Goal: Task Accomplishment & Management: Manage account settings

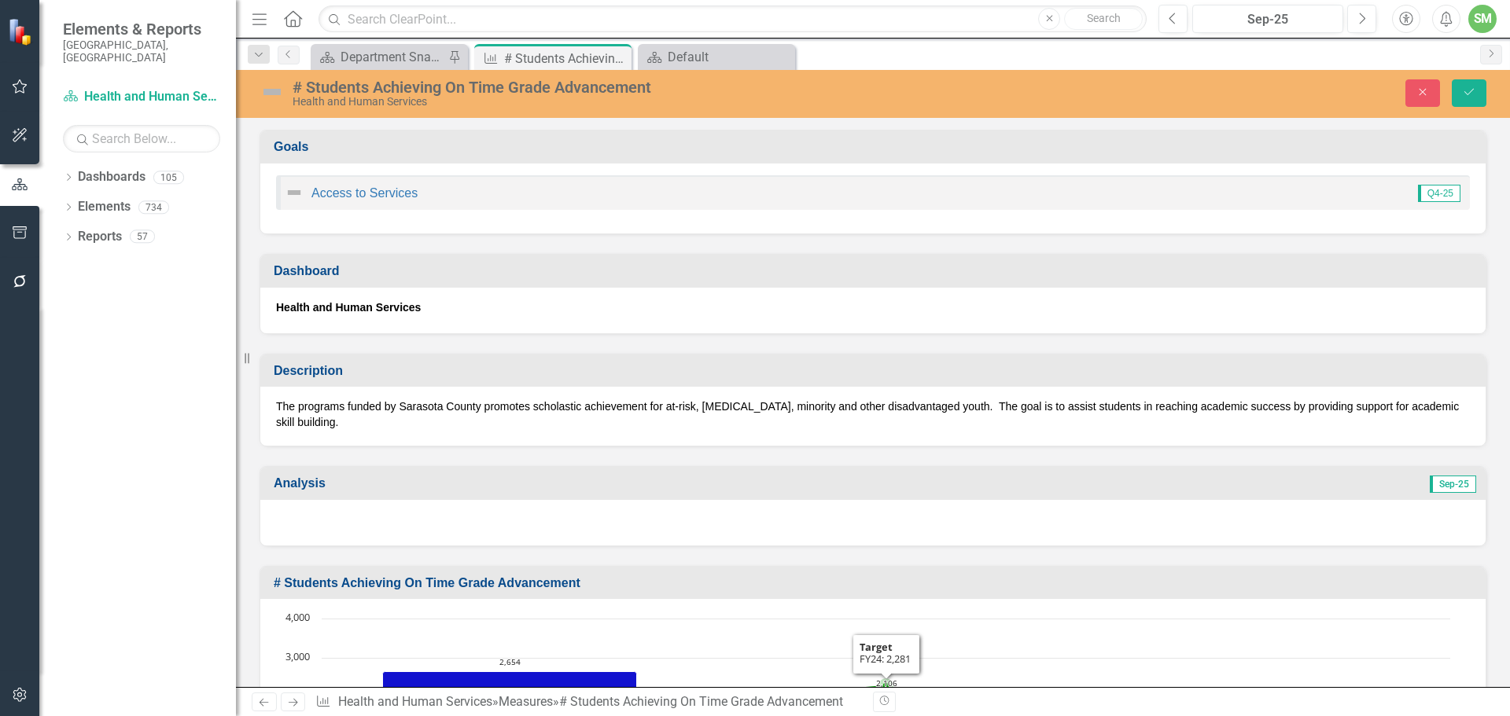
scroll to position [198, 0]
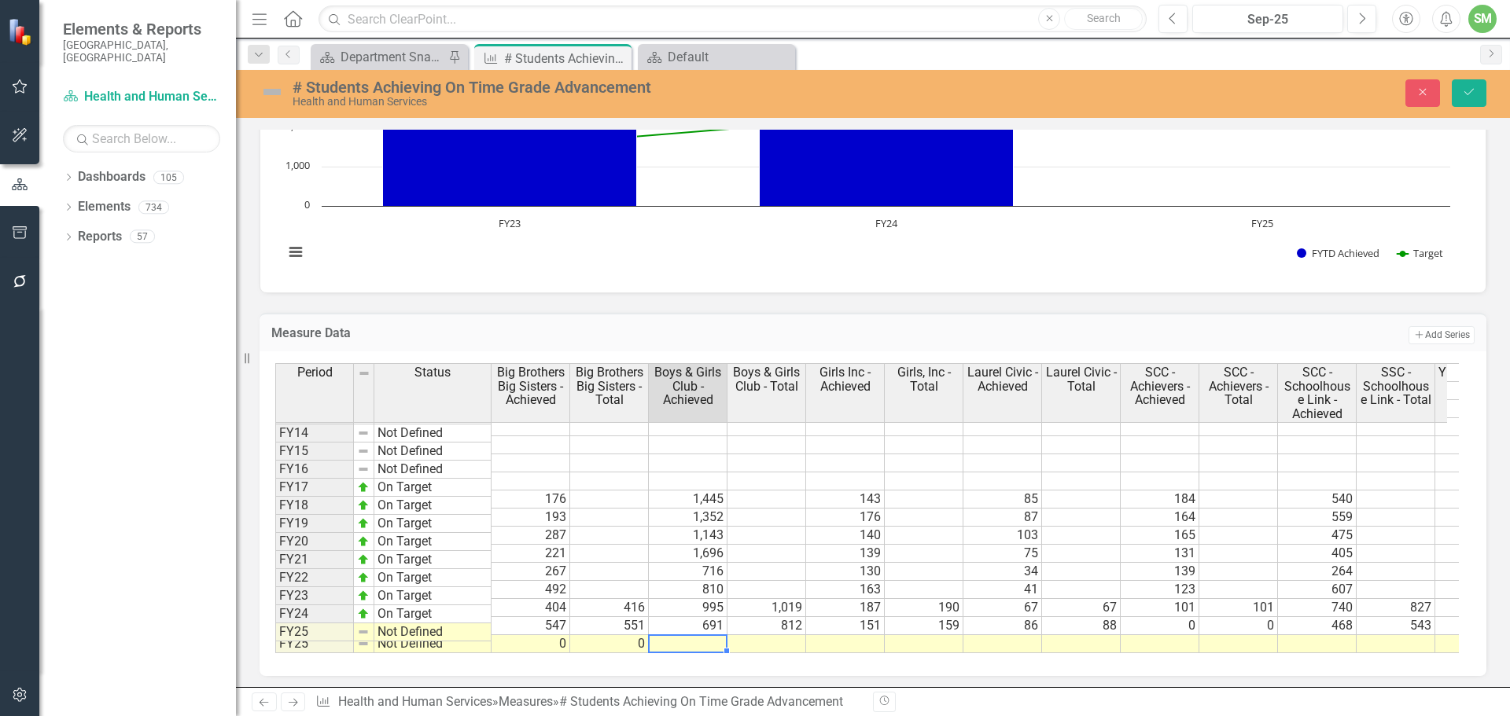
click at [698, 635] on div at bounding box center [687, 636] width 79 height 2
type textarea "772"
type textarea "788"
click at [860, 635] on td at bounding box center [845, 644] width 79 height 18
type textarea "106"
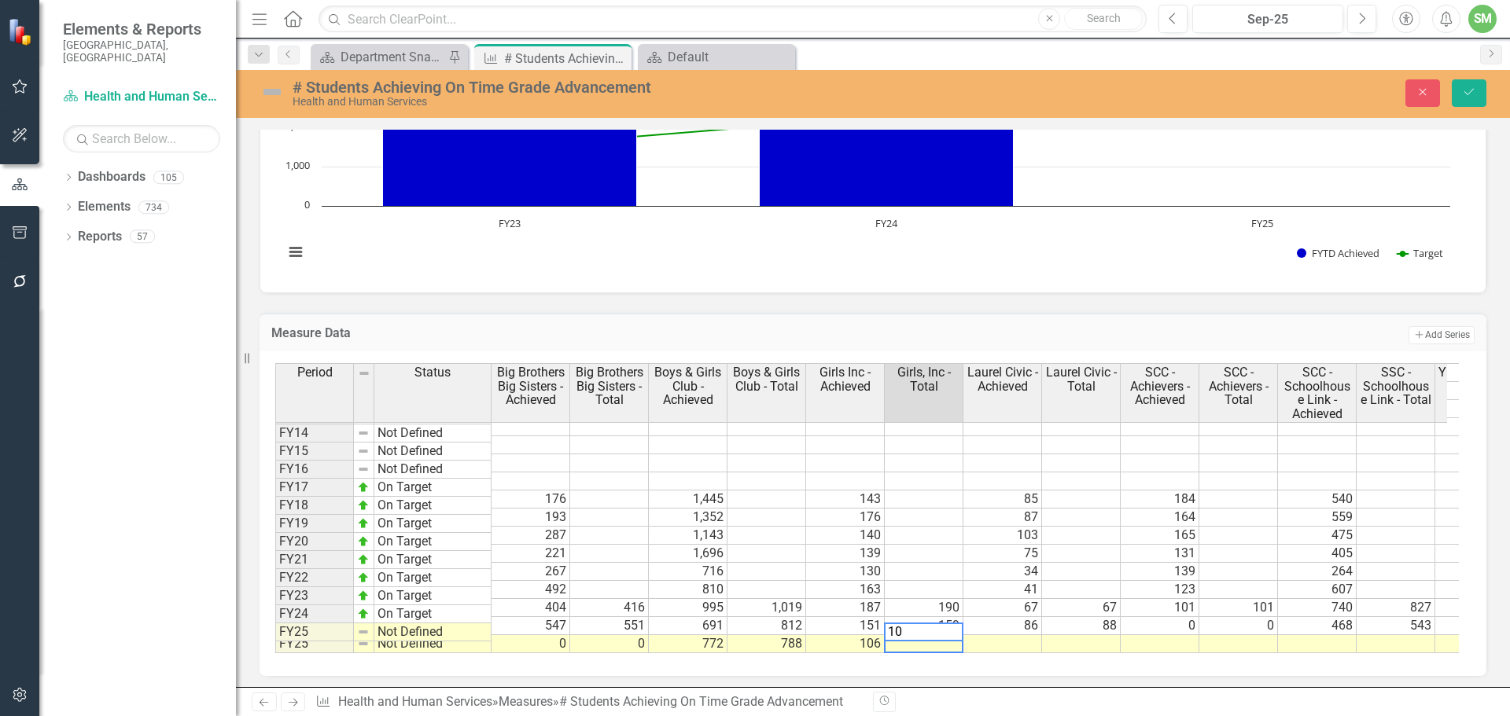
type textarea "106"
click at [860, 635] on td "106" at bounding box center [845, 644] width 79 height 18
type textarea "106"
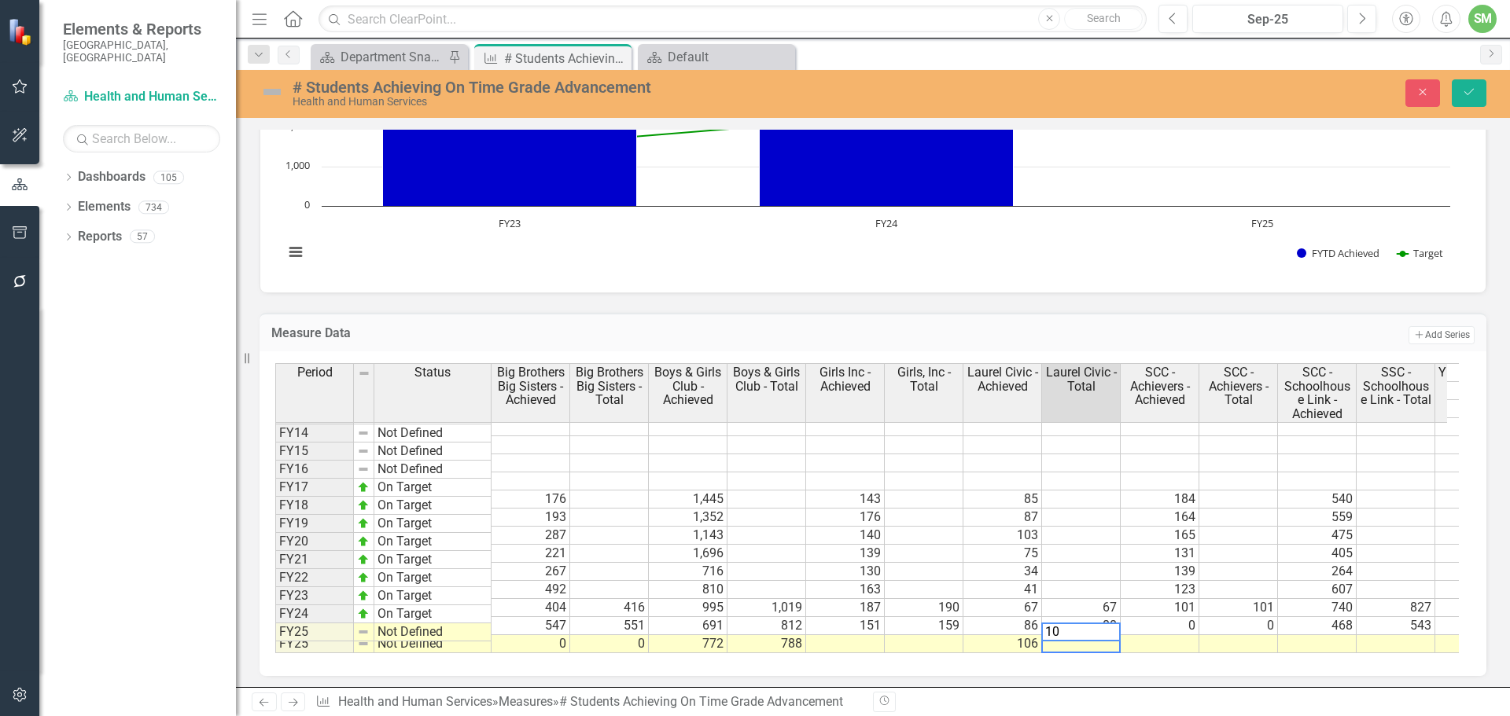
type textarea "106"
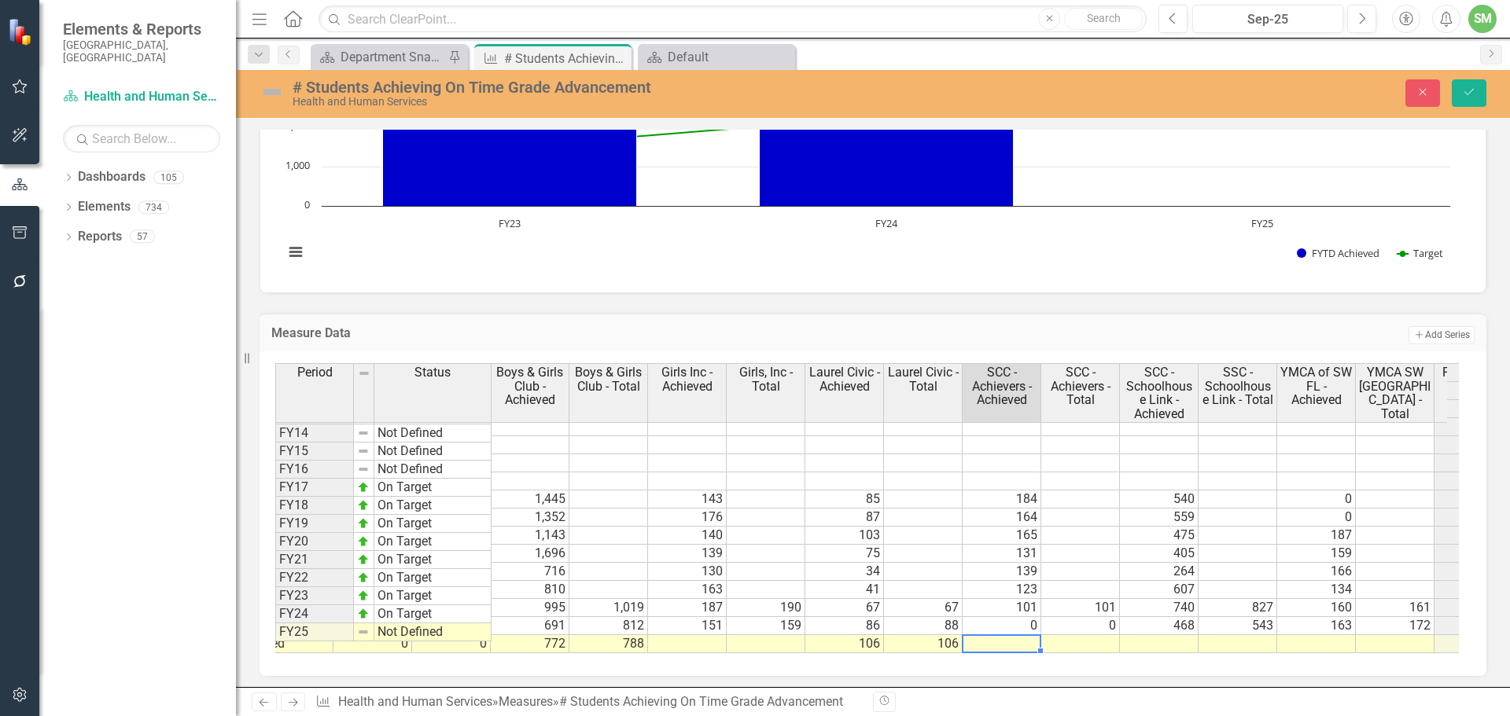
scroll to position [0, 0]
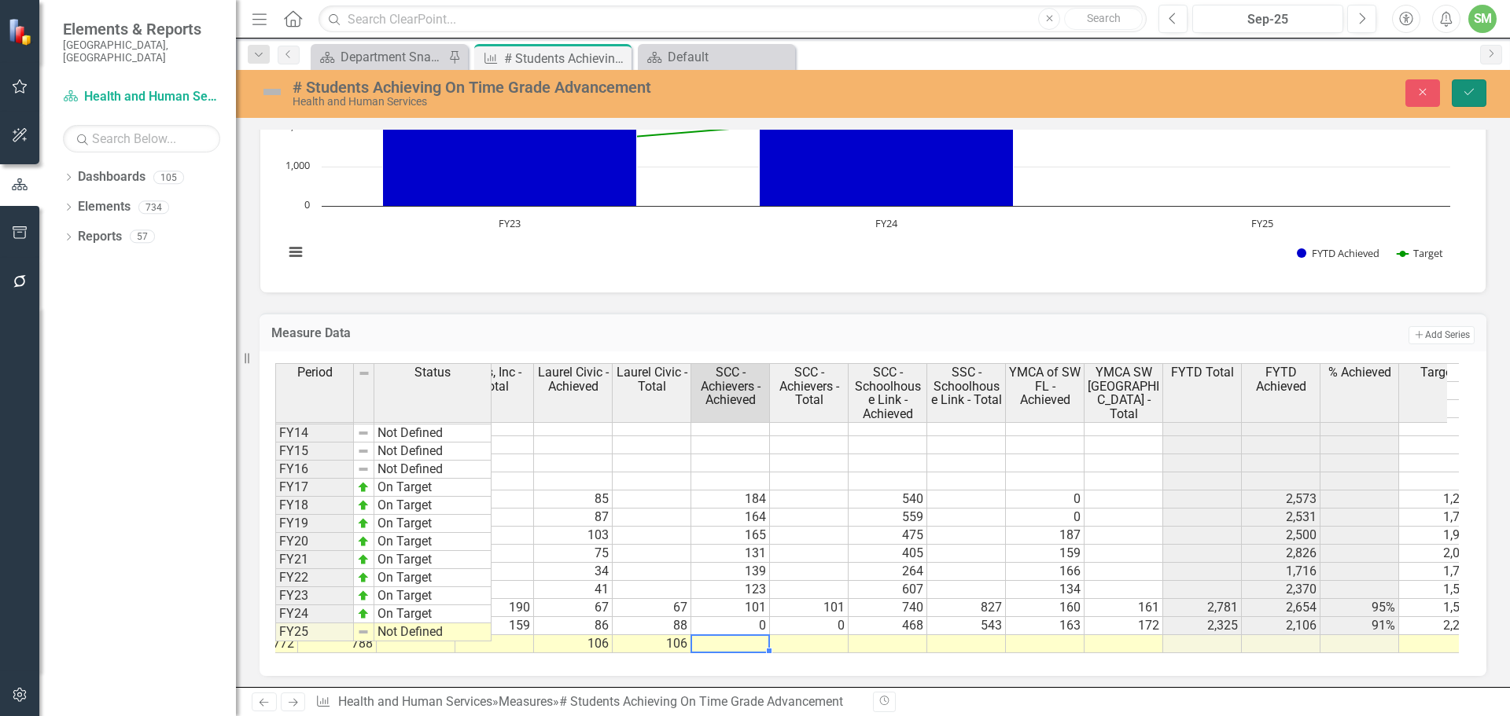
drag, startPoint x: 1466, startPoint y: 92, endPoint x: 623, endPoint y: 396, distance: 896.3
click at [1466, 92] on icon "Save" at bounding box center [1469, 92] width 14 height 11
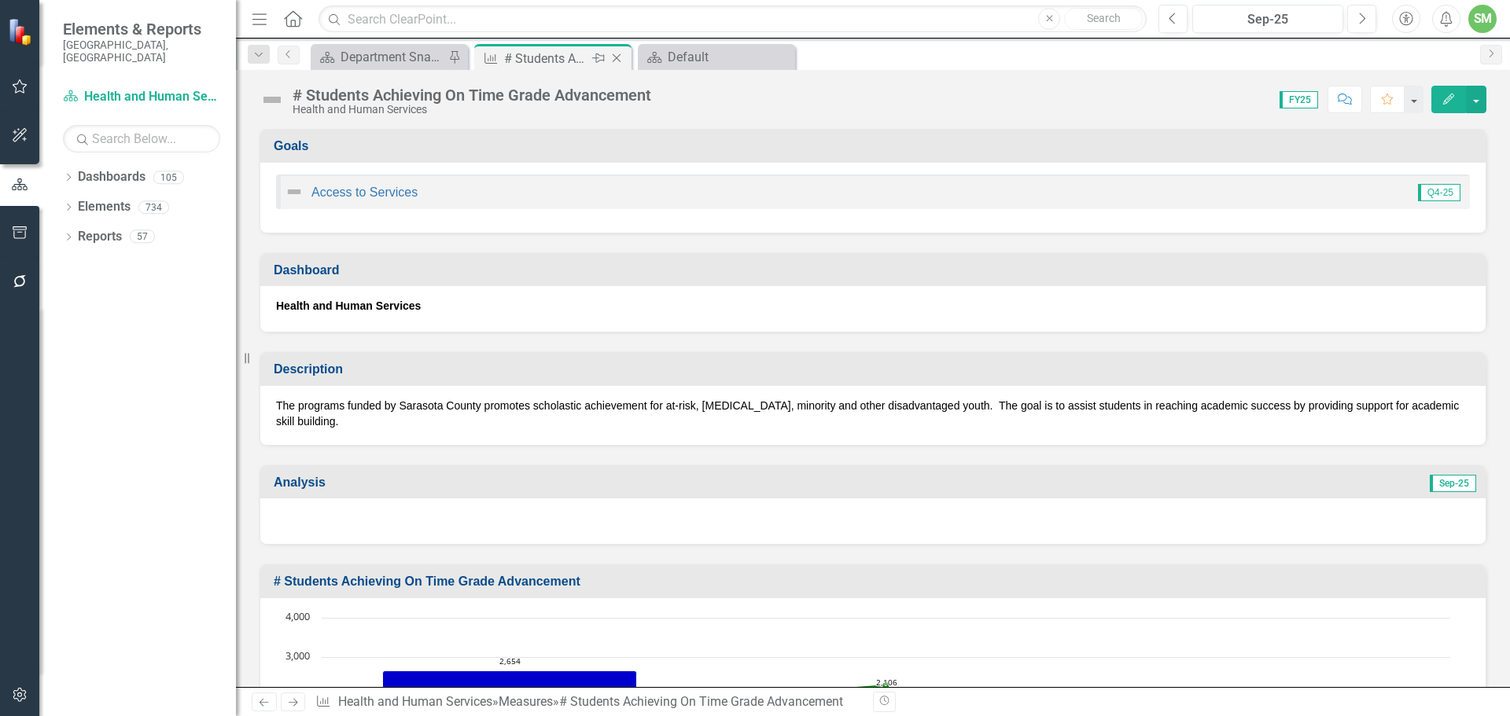
click at [619, 53] on icon "Close" at bounding box center [617, 58] width 16 height 13
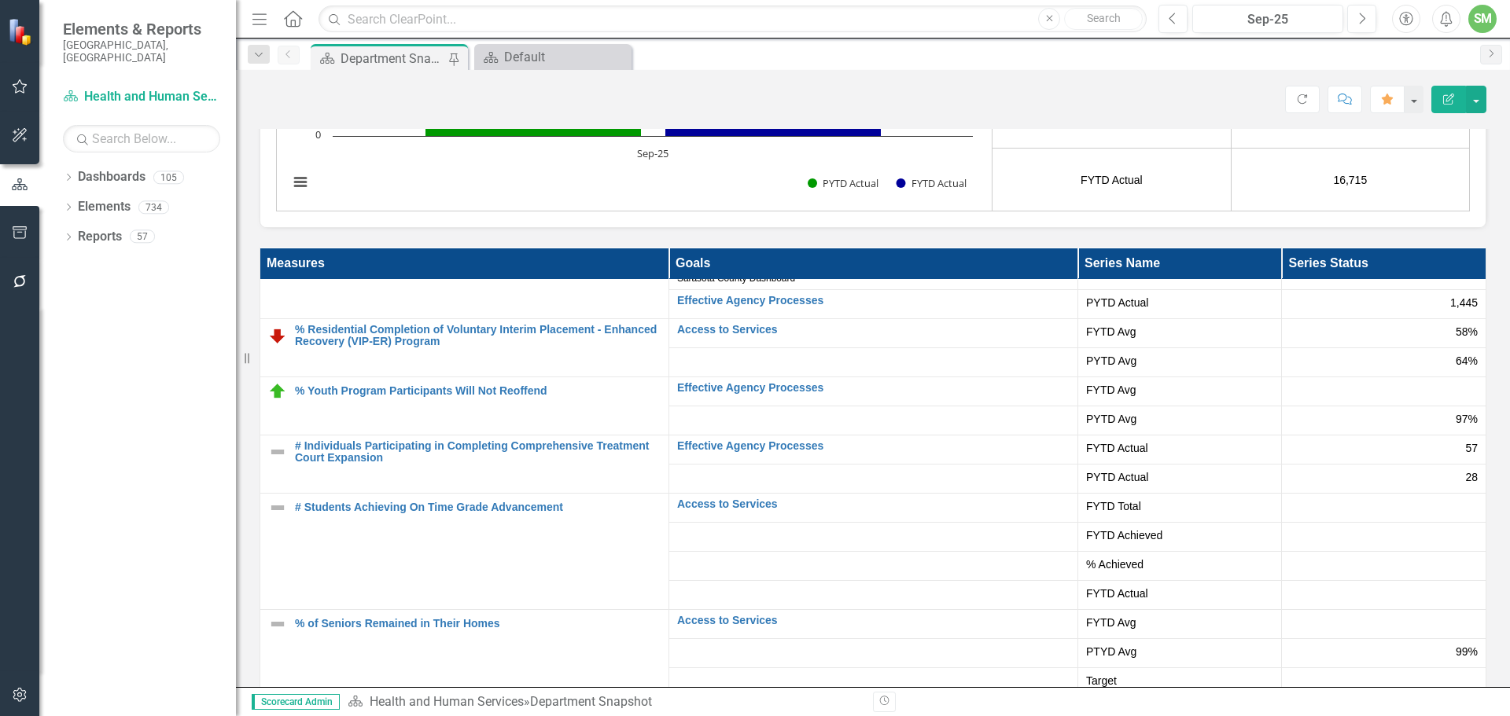
scroll to position [3303, 0]
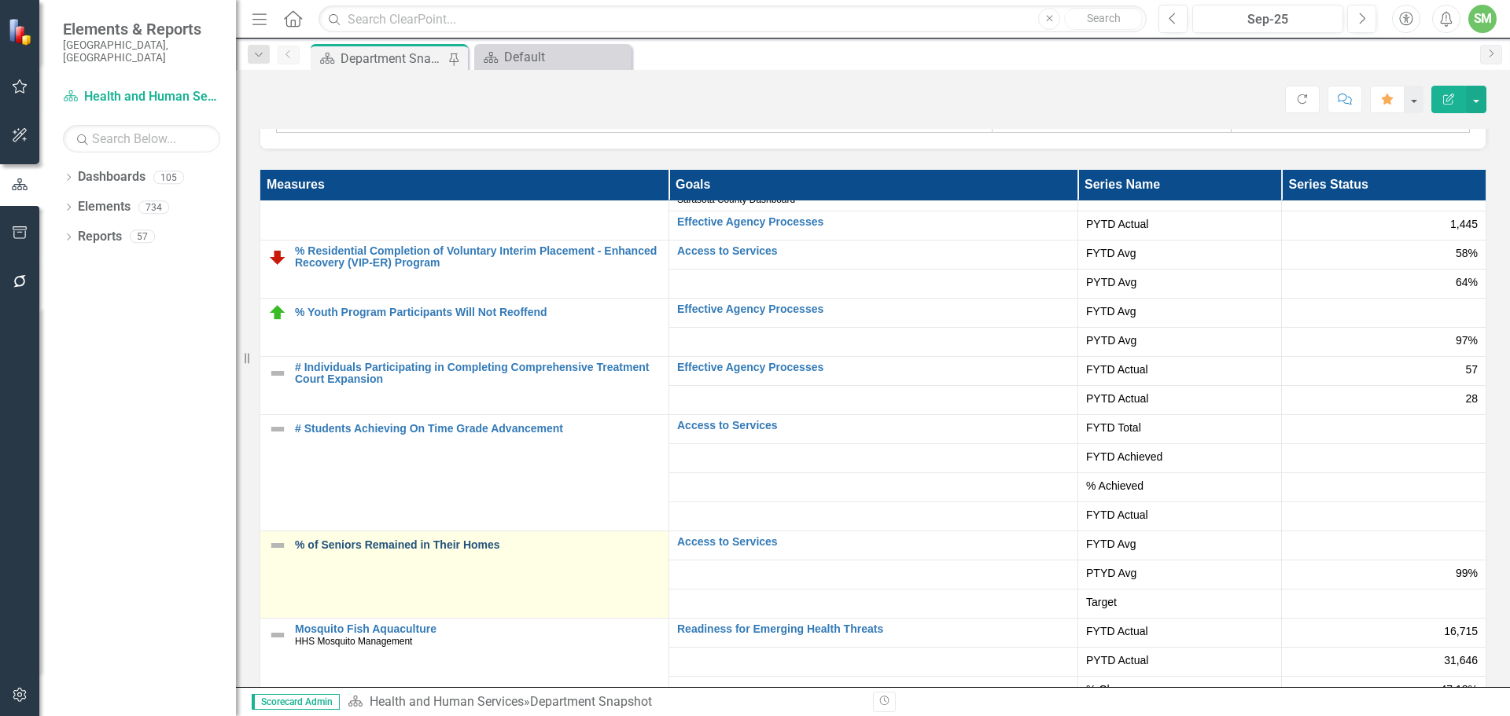
click at [429, 547] on link "% of Seniors Remained in Their Homes" at bounding box center [478, 546] width 366 height 12
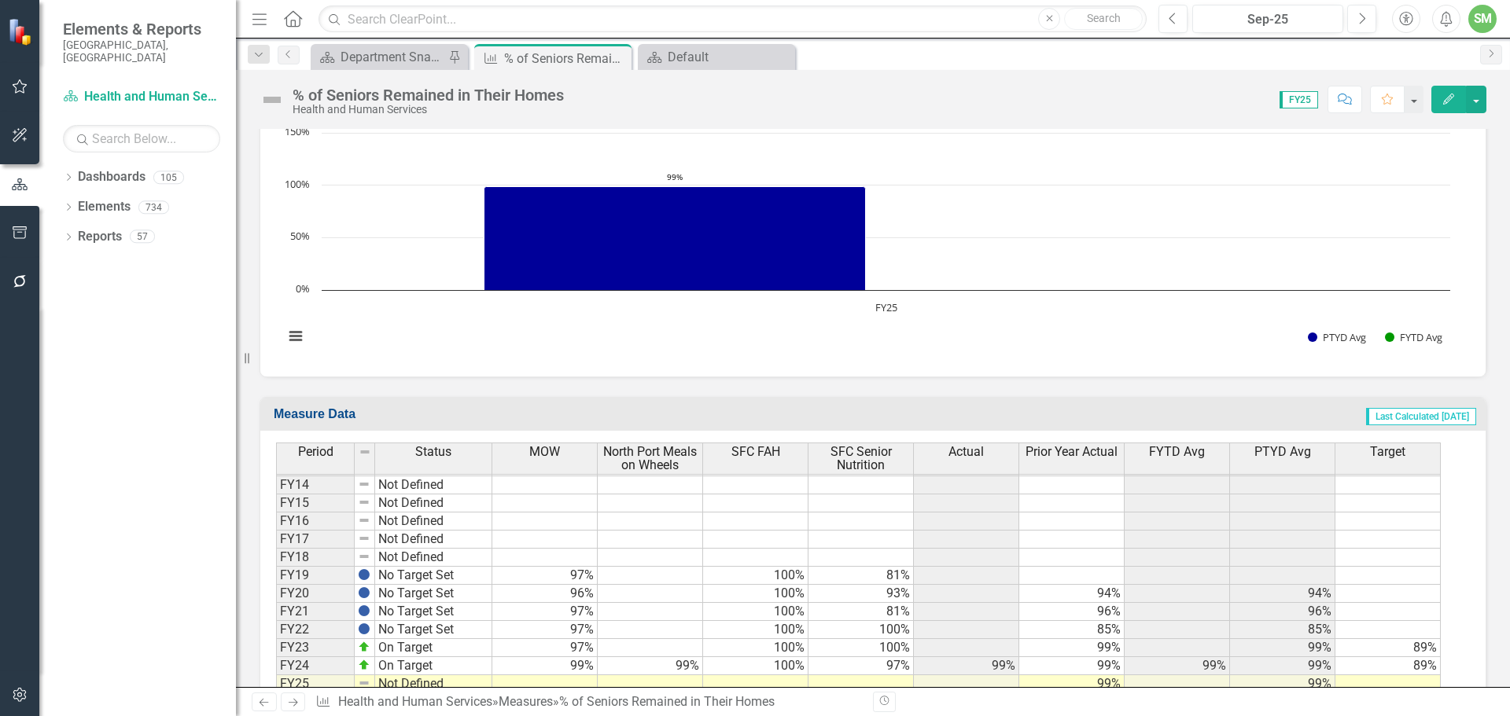
scroll to position [517, 0]
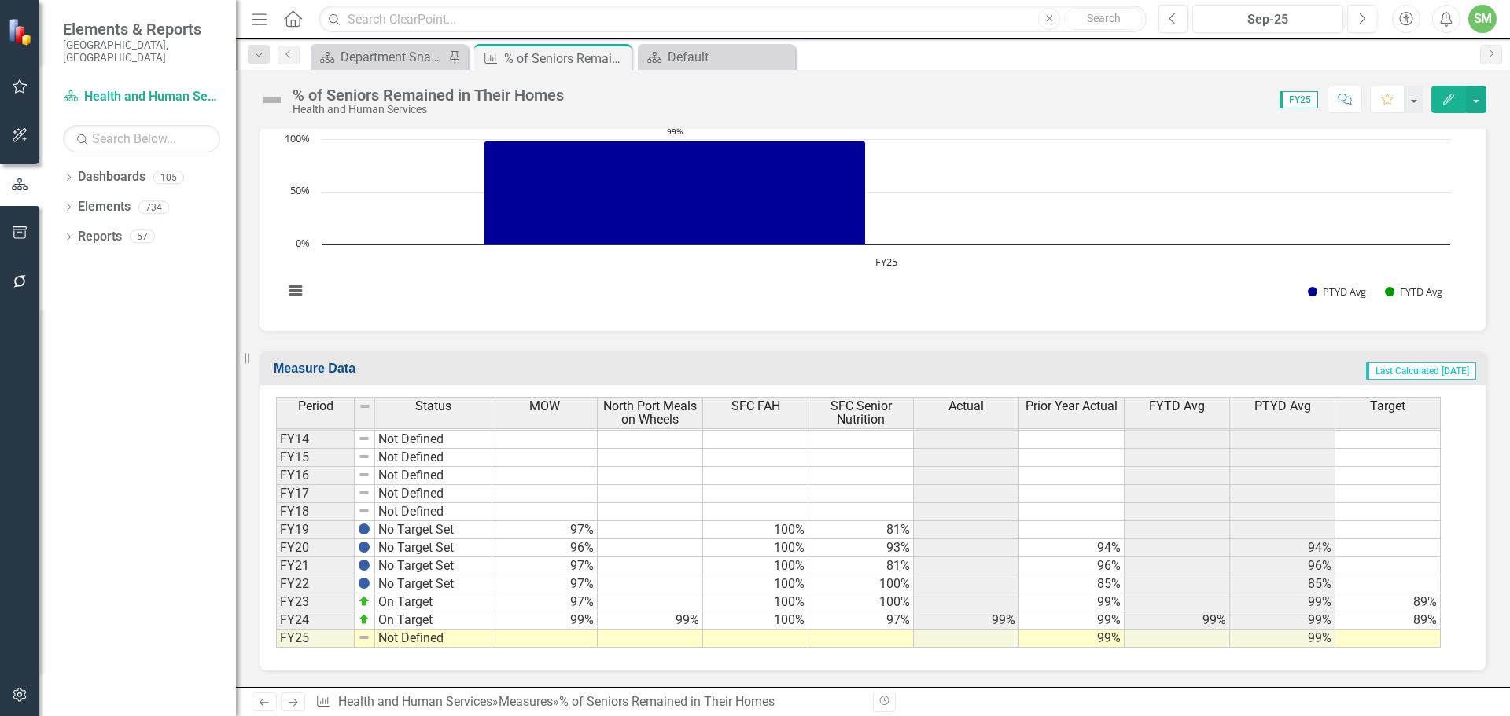
click at [566, 637] on td at bounding box center [544, 639] width 105 height 18
type textarea "98"
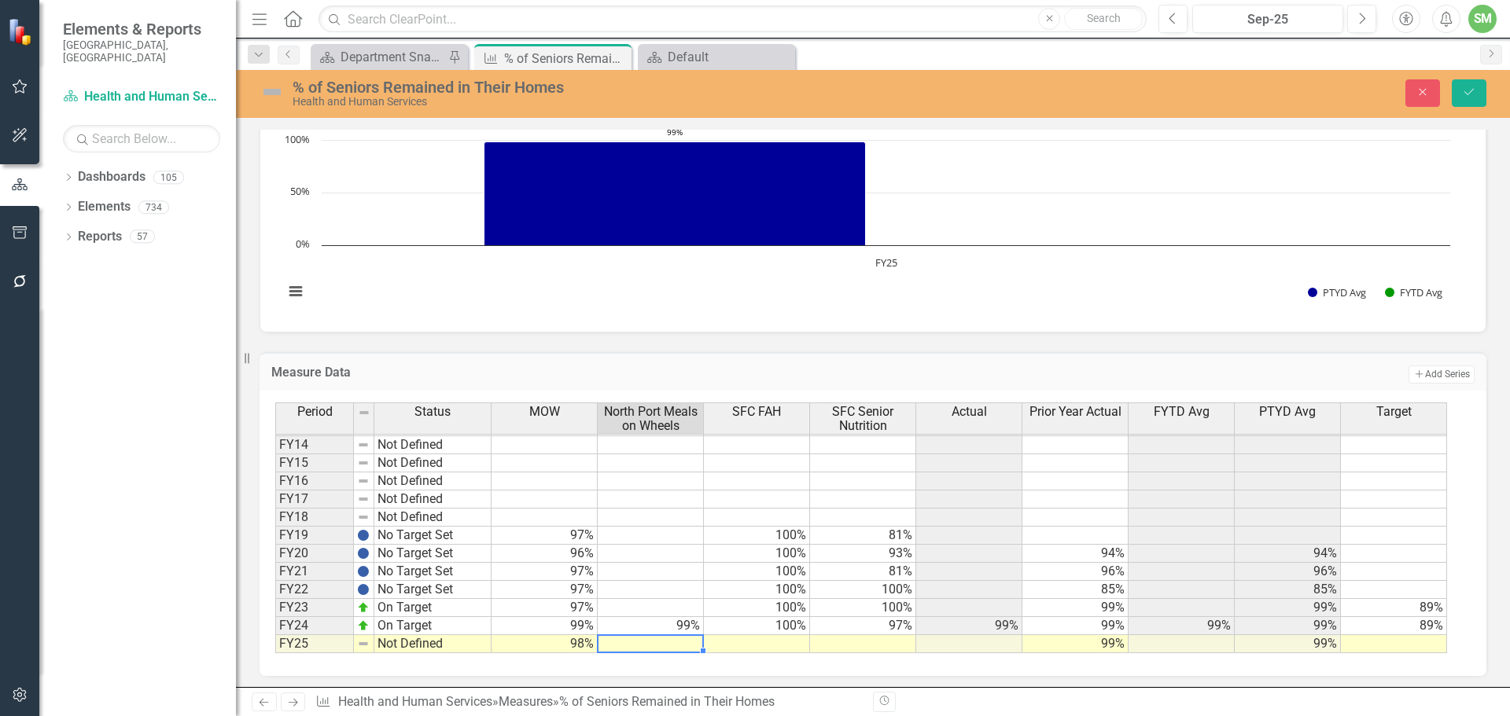
drag, startPoint x: 761, startPoint y: 647, endPoint x: 778, endPoint y: 647, distance: 16.5
click at [761, 647] on td at bounding box center [757, 644] width 106 height 18
type textarea "100"
click at [895, 638] on td at bounding box center [863, 644] width 106 height 18
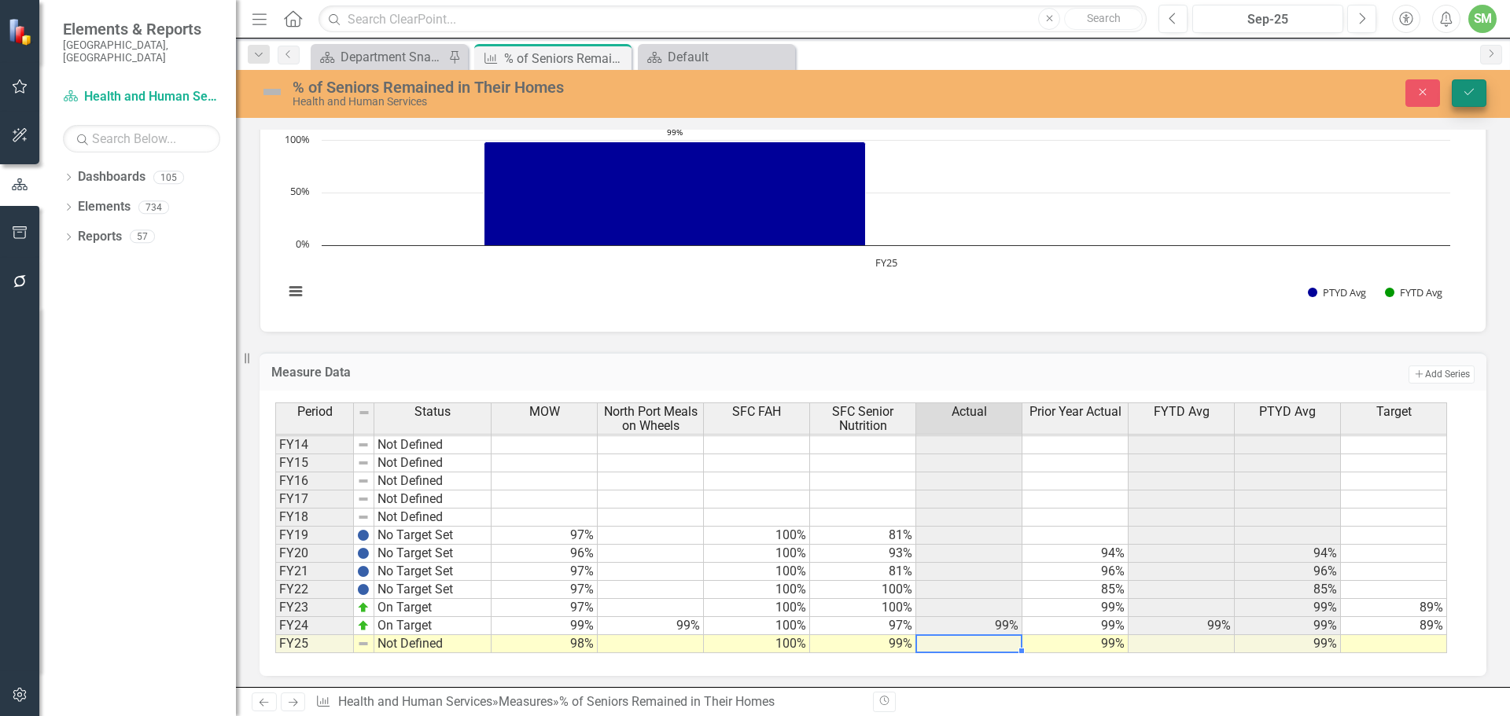
type textarea "99"
click at [1468, 87] on icon "Save" at bounding box center [1469, 92] width 14 height 11
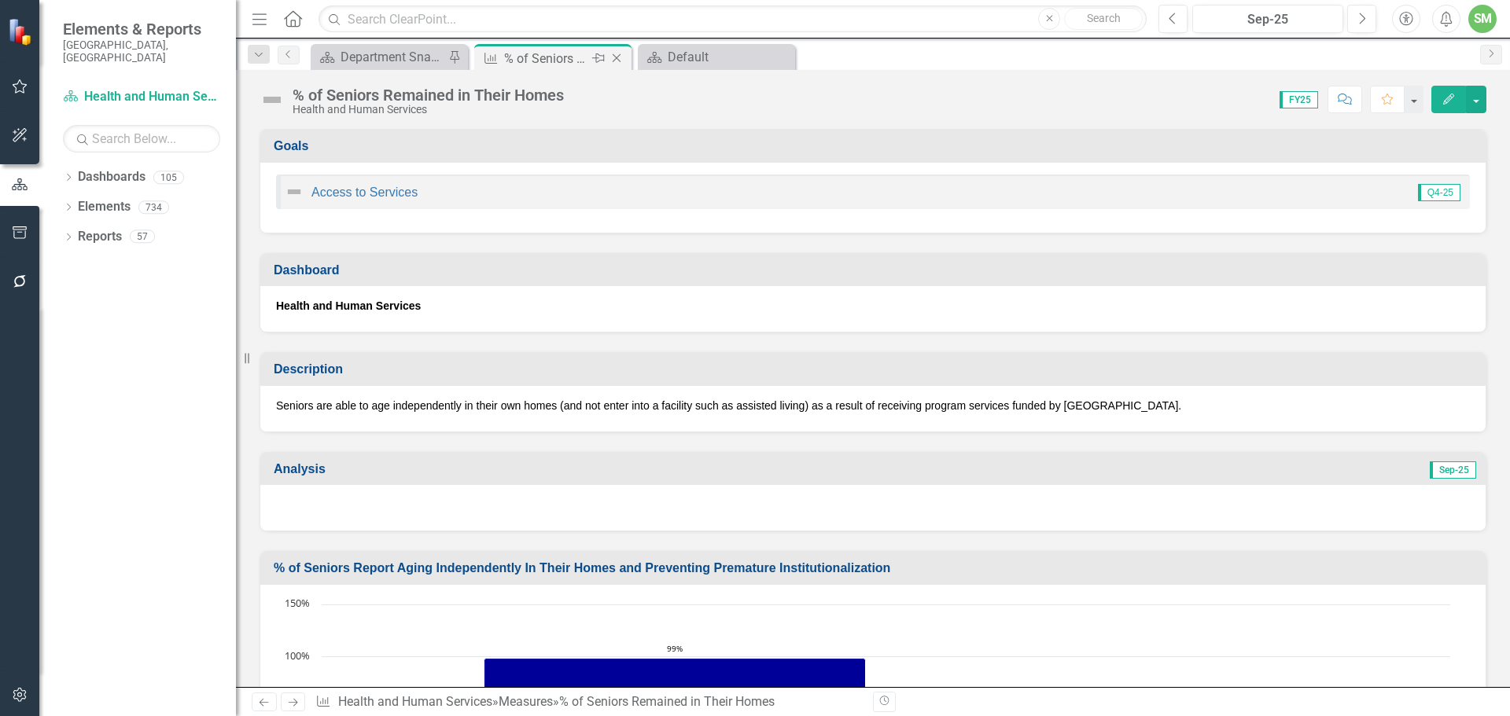
click at [617, 55] on icon "Close" at bounding box center [617, 58] width 16 height 13
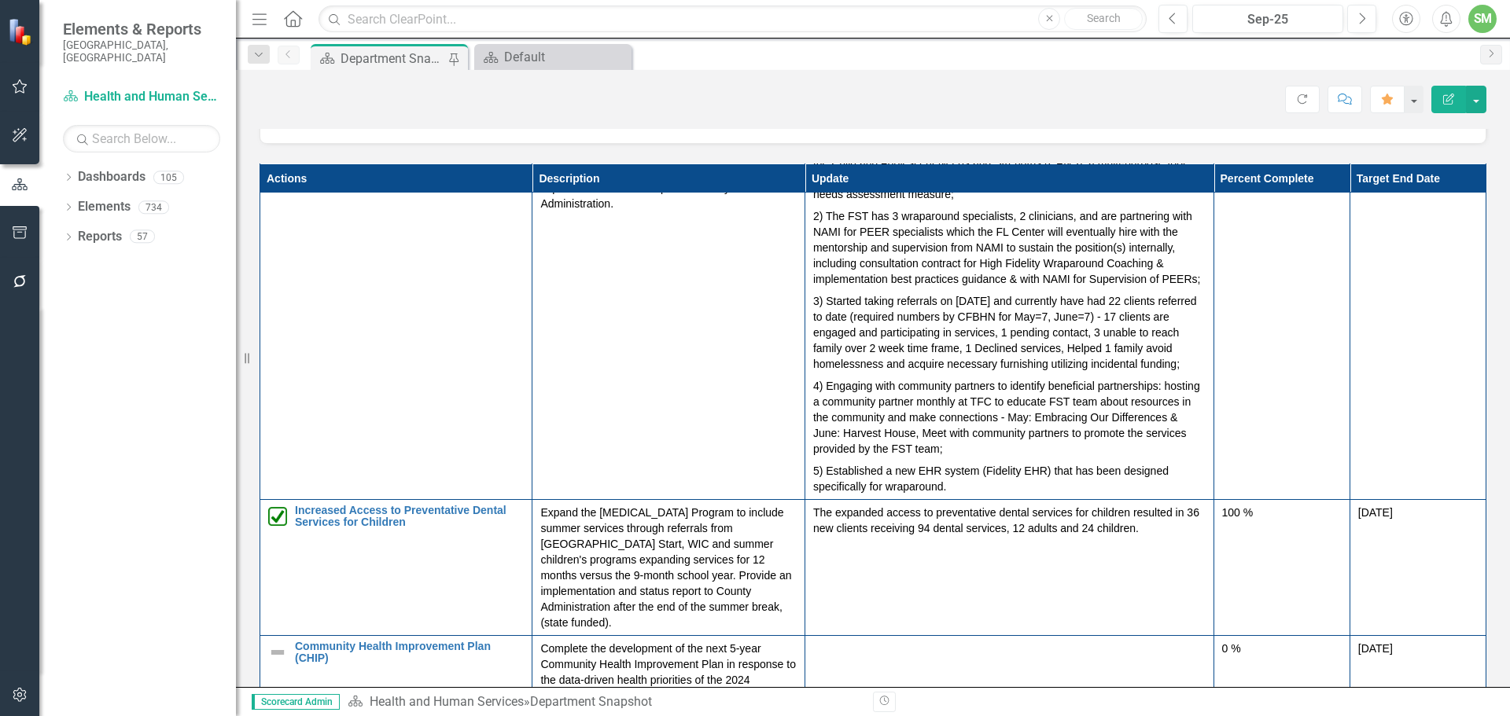
scroll to position [629, 0]
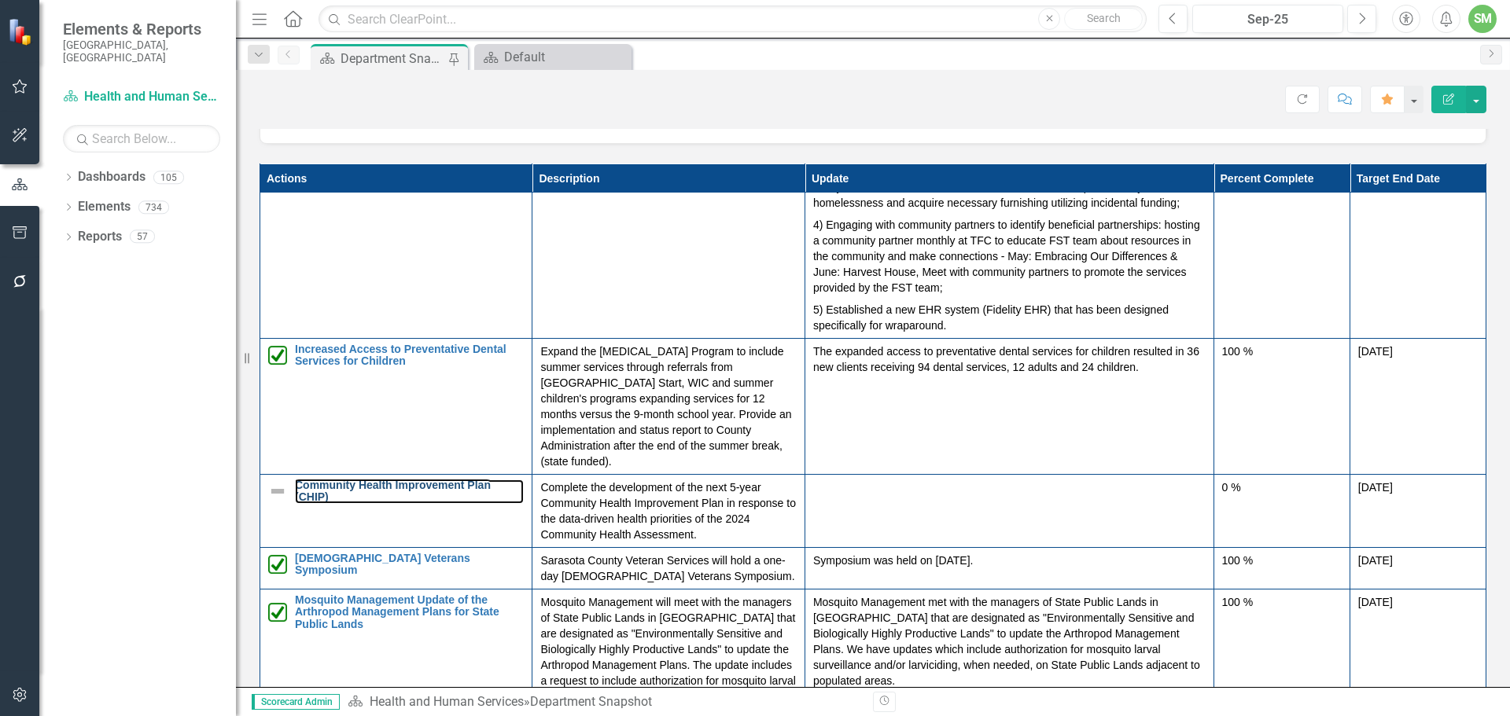
drag, startPoint x: 370, startPoint y: 483, endPoint x: 9, endPoint y: 349, distance: 385.0
click at [370, 483] on link "Community Health Improvement Plan (CHIP)" at bounding box center [409, 492] width 229 height 24
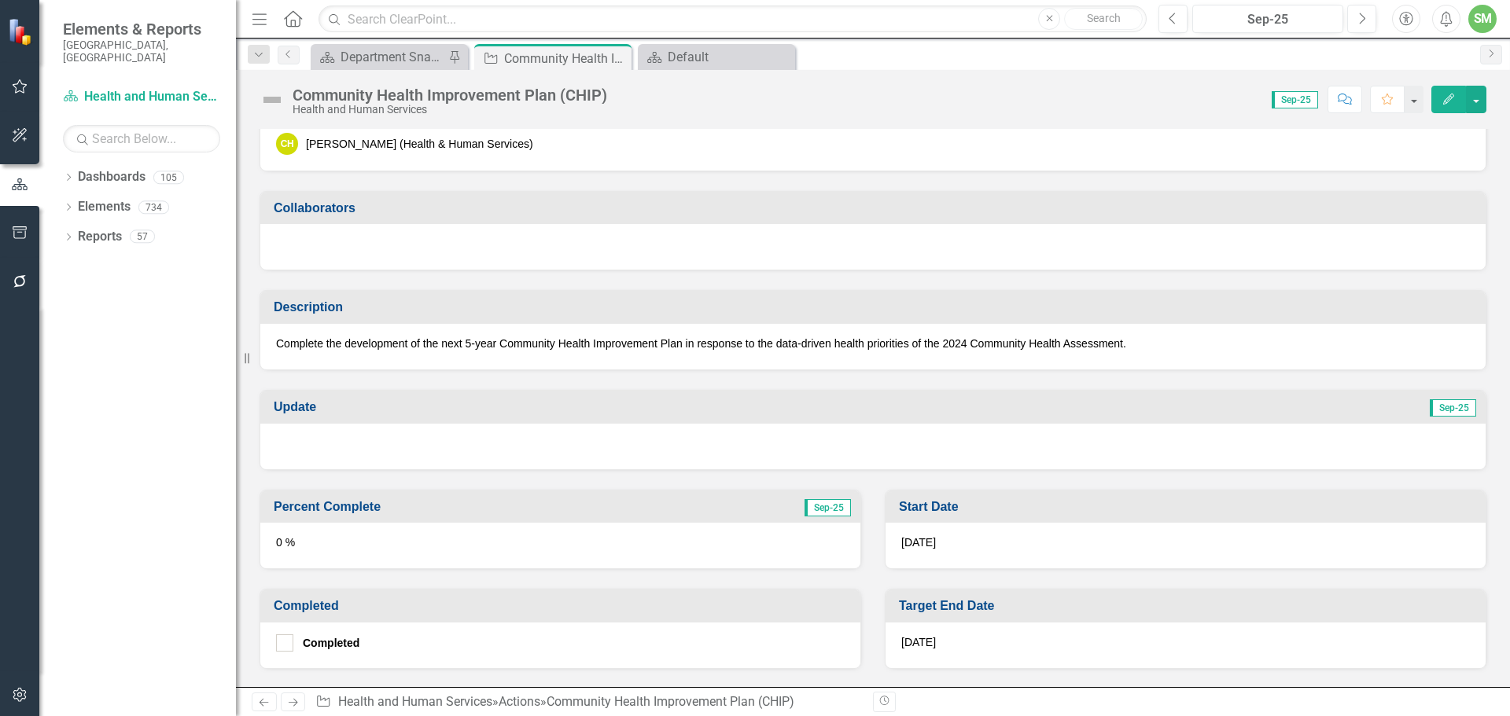
scroll to position [315, 0]
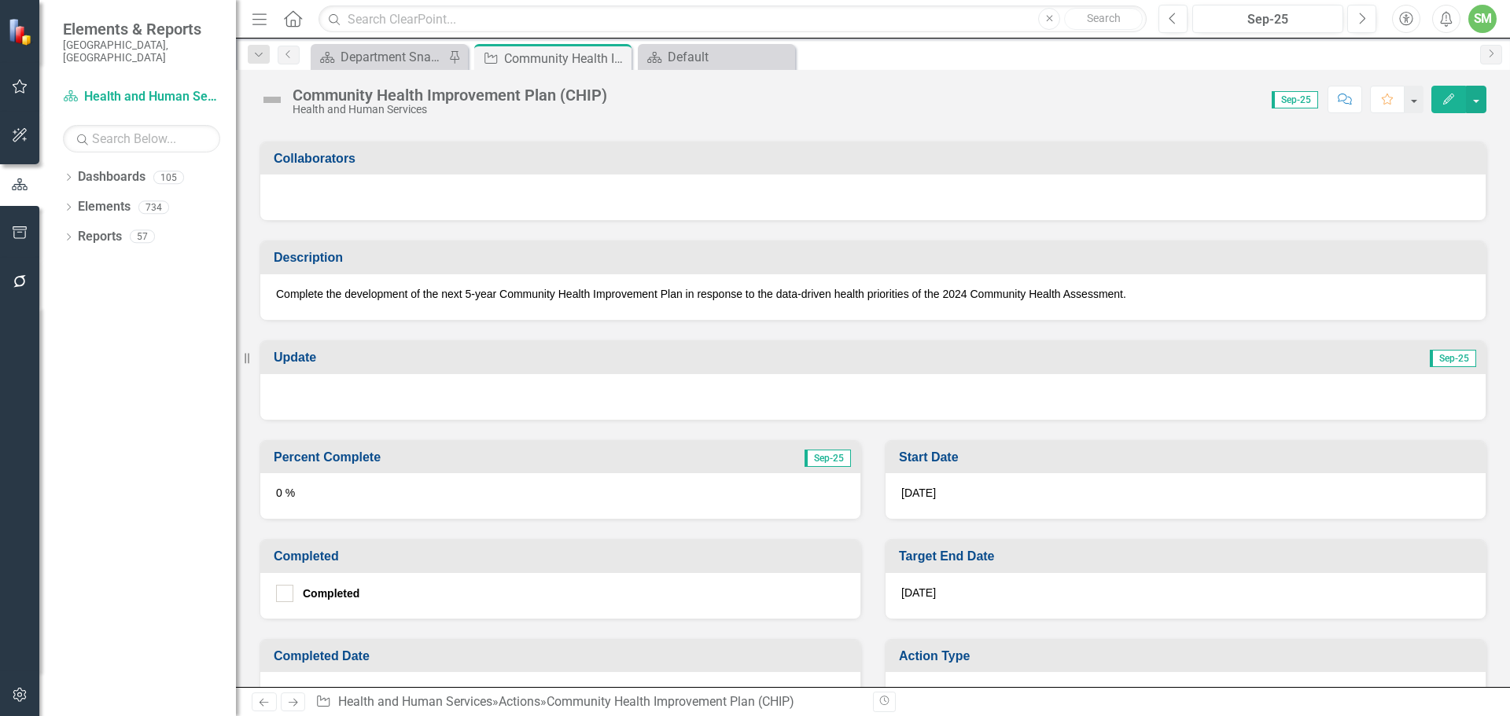
click at [376, 401] on div at bounding box center [872, 397] width 1225 height 46
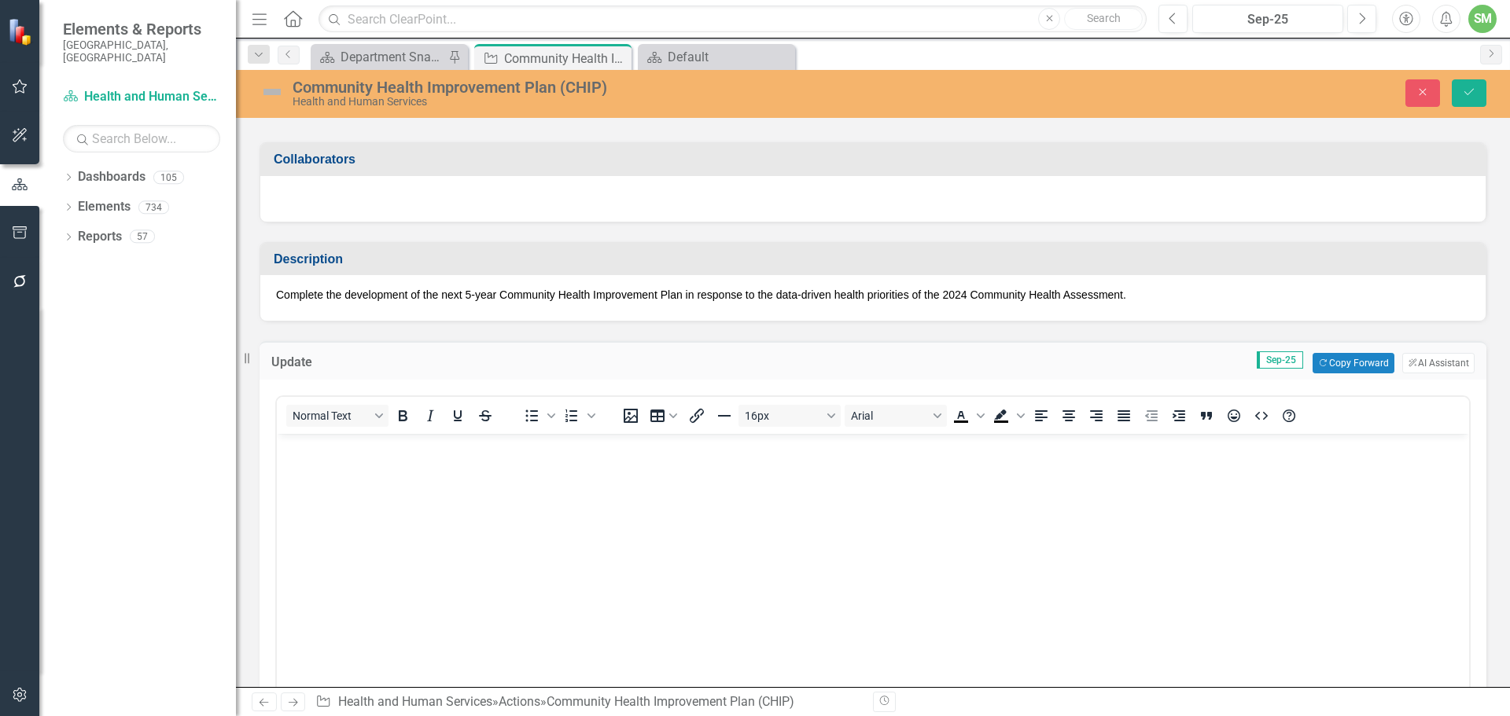
scroll to position [0, 0]
click at [322, 467] on body "Rich Text Area. Press ALT-0 for help." at bounding box center [873, 552] width 1192 height 236
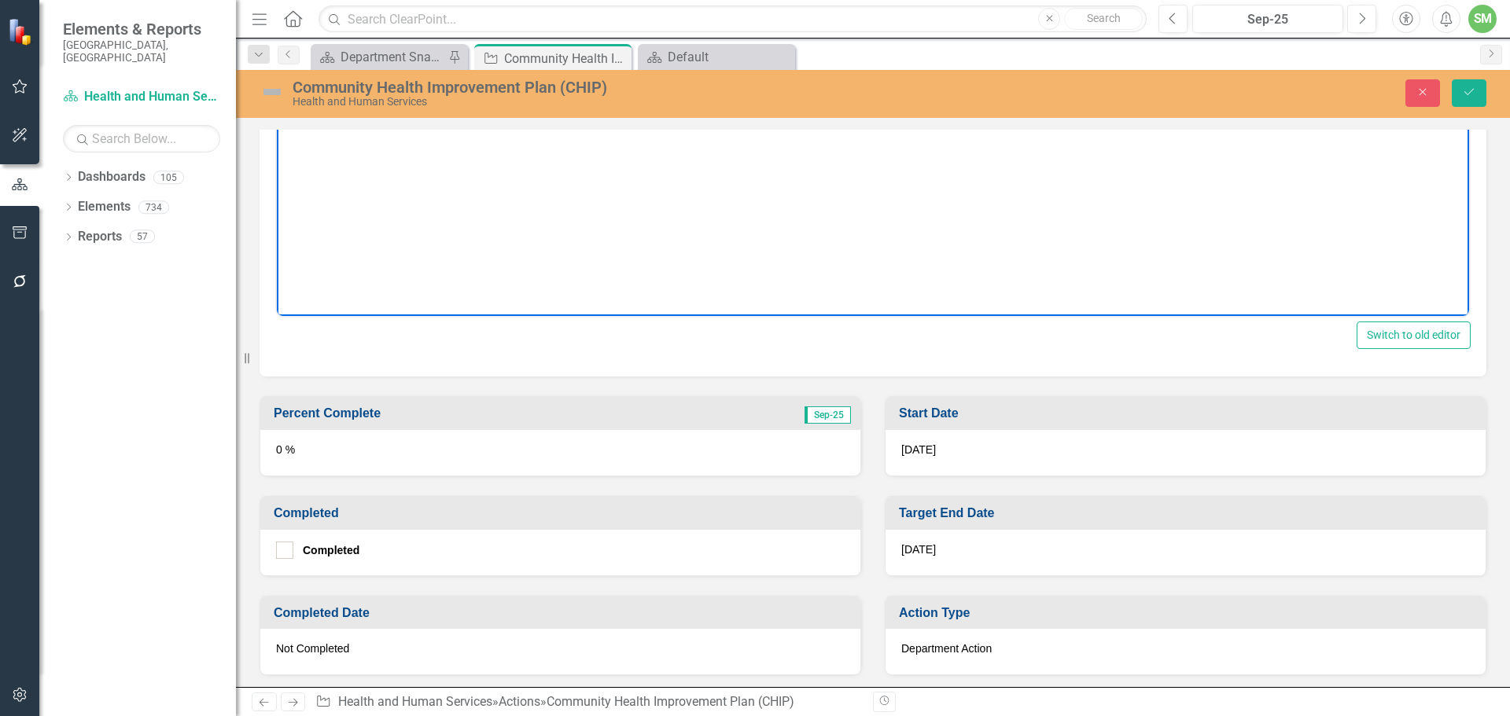
scroll to position [708, 0]
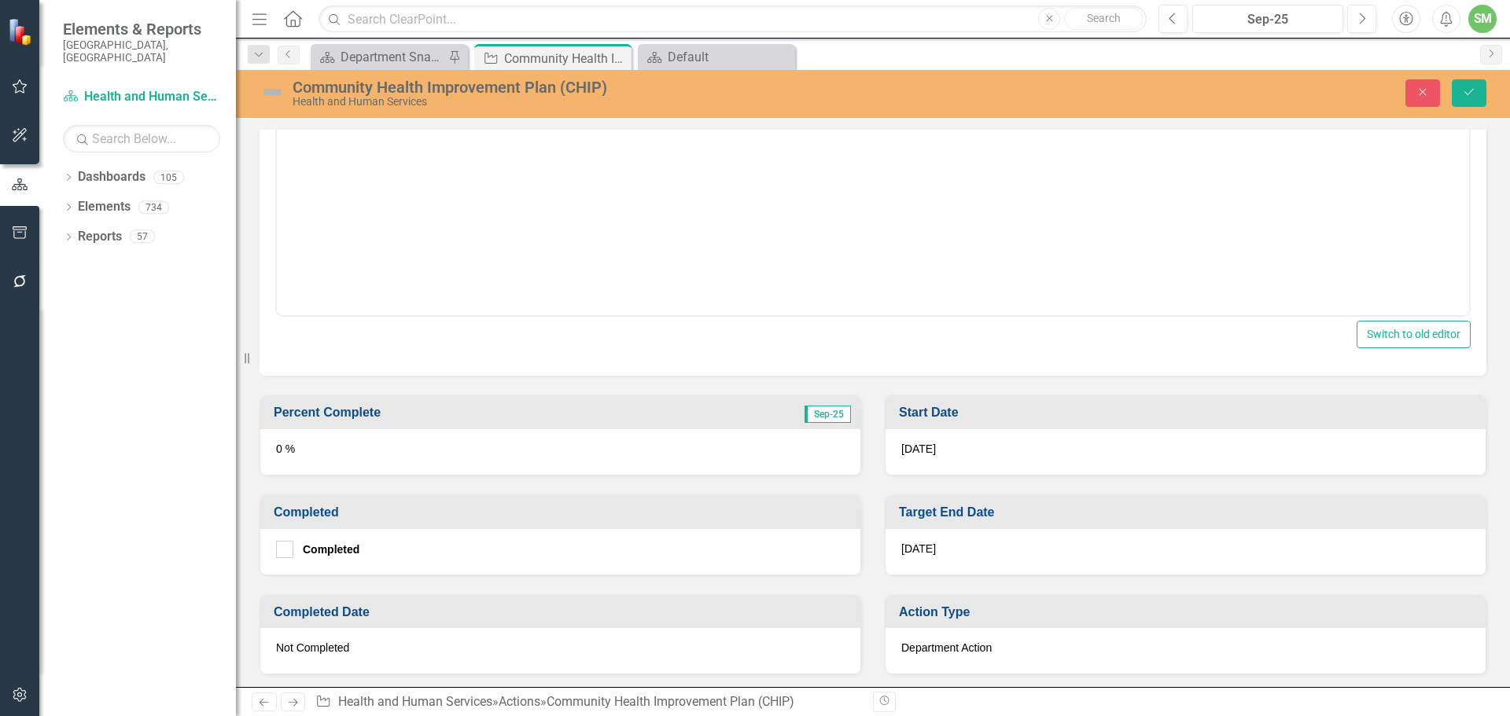
click at [422, 403] on td "Percent Complete" at bounding box center [474, 415] width 400 height 26
click at [432, 415] on h3 "Percent Complete" at bounding box center [474, 413] width 400 height 14
click at [431, 415] on h3 "Percent Complete" at bounding box center [474, 413] width 400 height 14
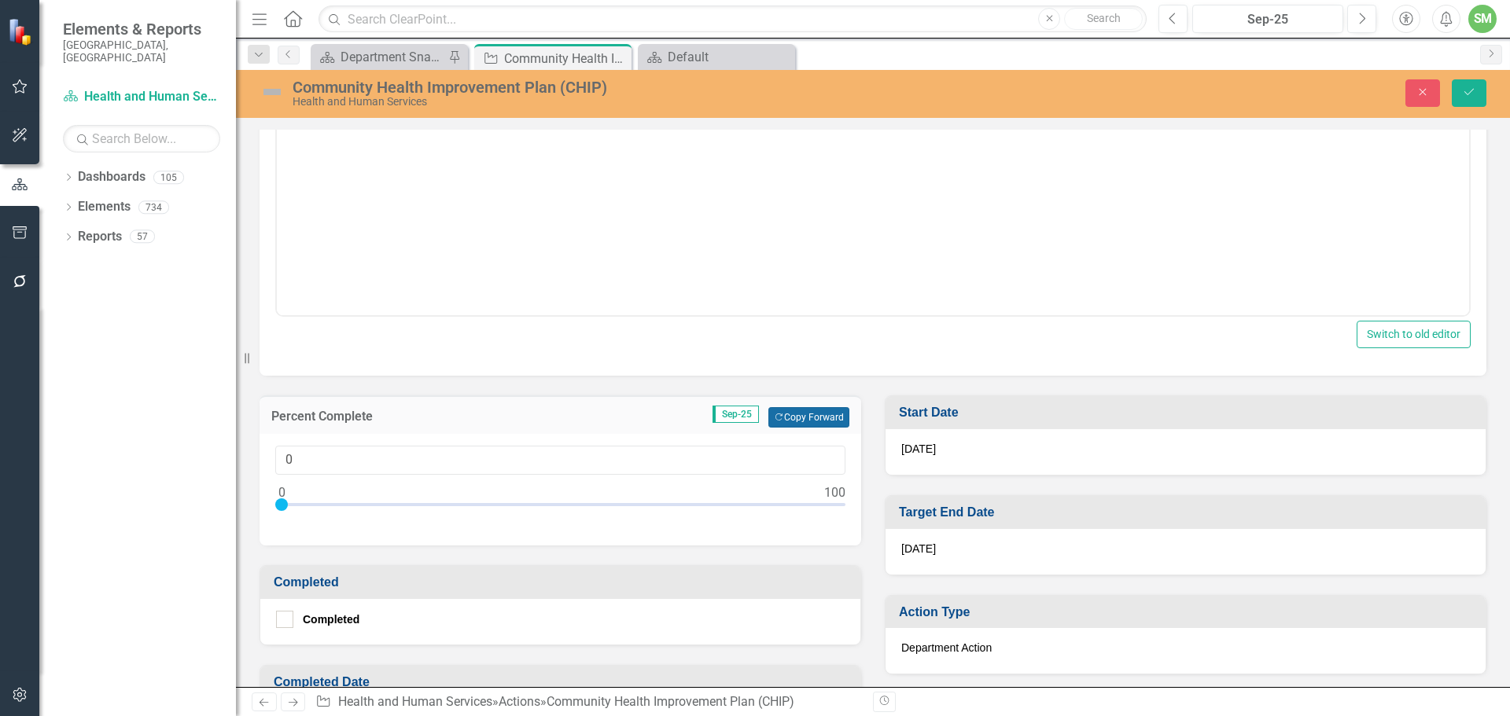
click at [793, 417] on button "Copy Forward Copy Forward" at bounding box center [808, 417] width 81 height 20
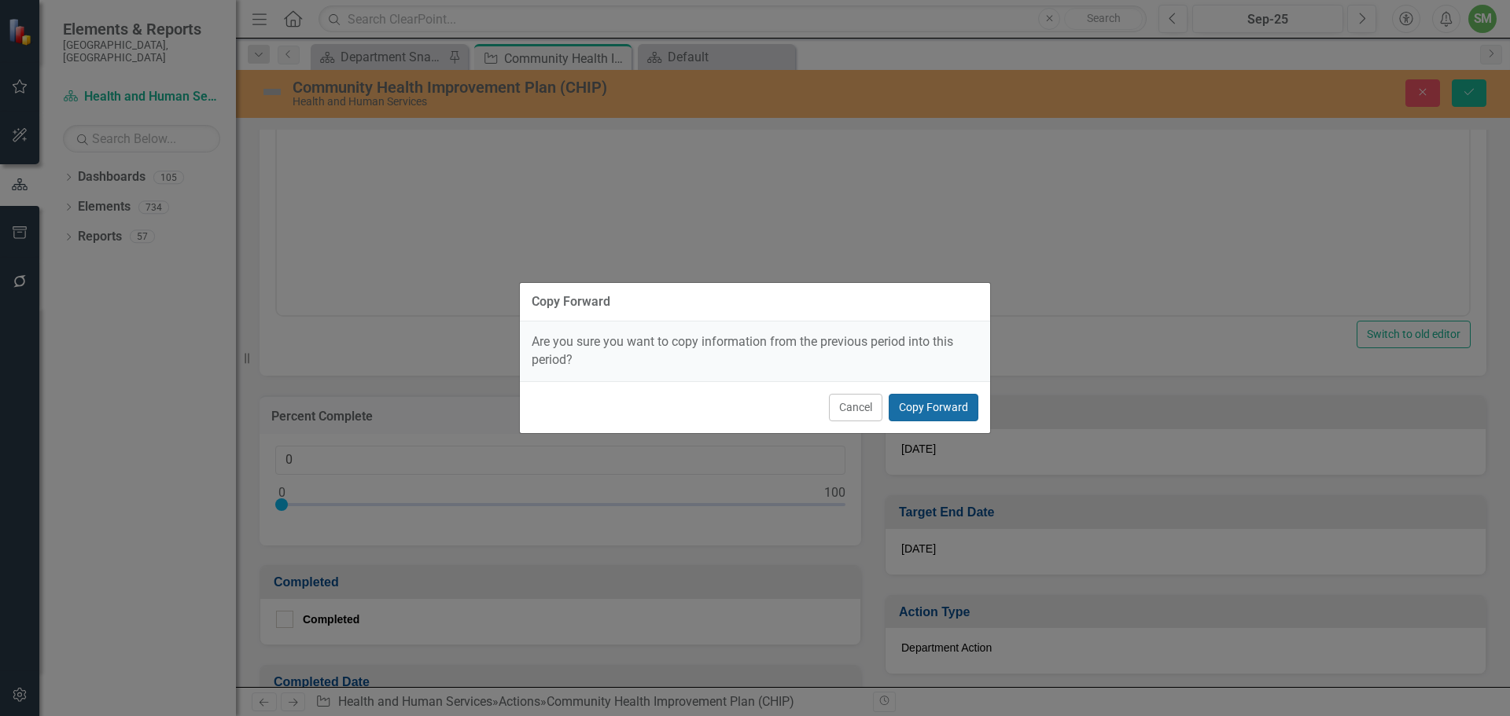
click at [927, 403] on button "Copy Forward" at bounding box center [934, 408] width 90 height 28
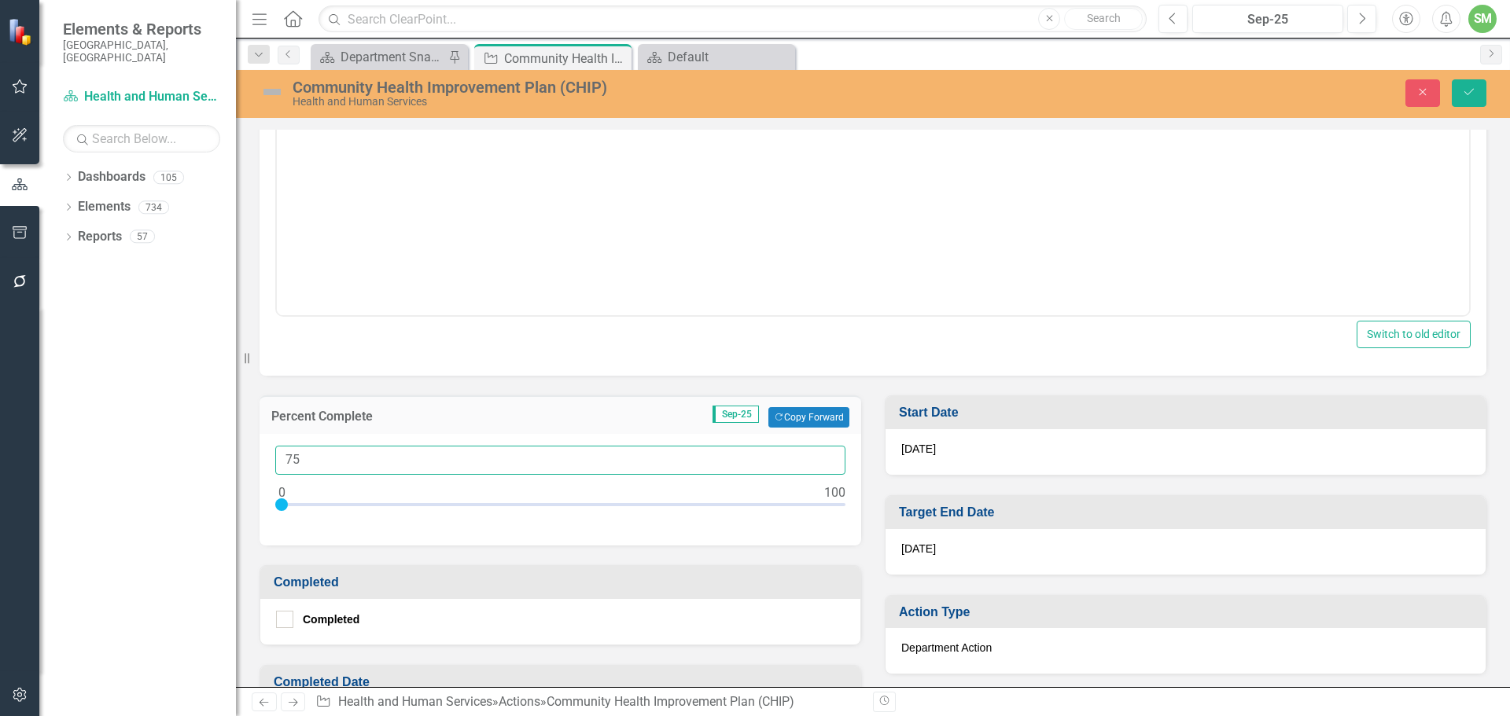
click at [316, 456] on input "75" at bounding box center [560, 460] width 570 height 29
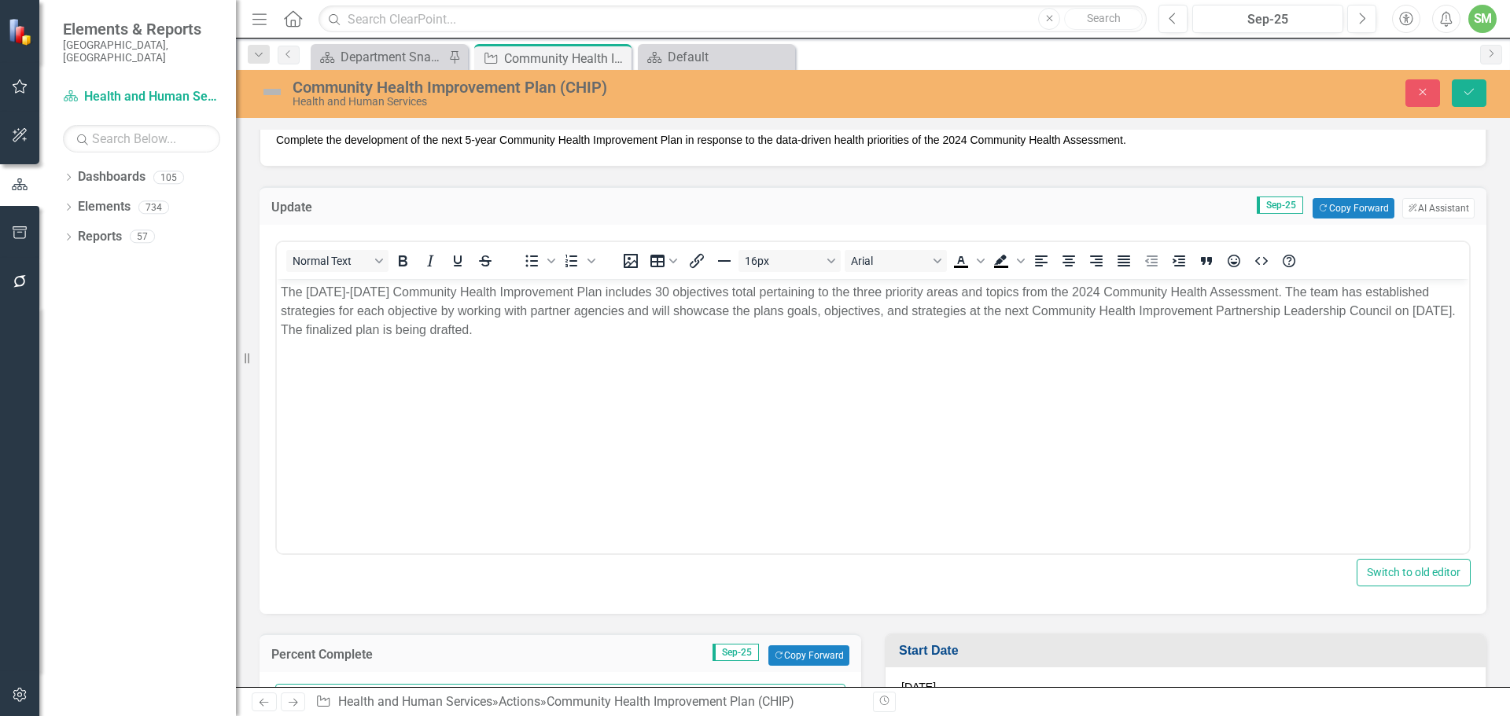
scroll to position [393, 0]
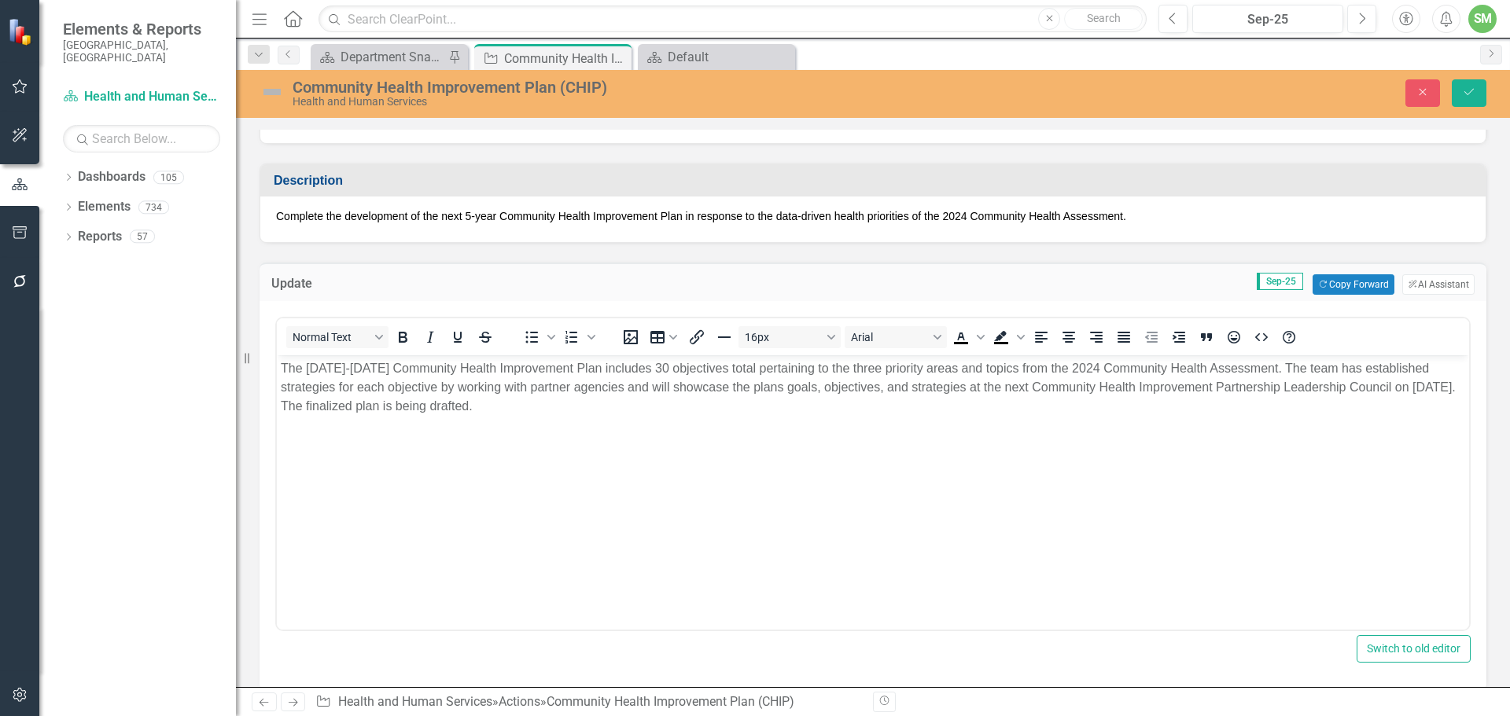
type input "80"
click at [274, 88] on img at bounding box center [272, 91] width 25 height 25
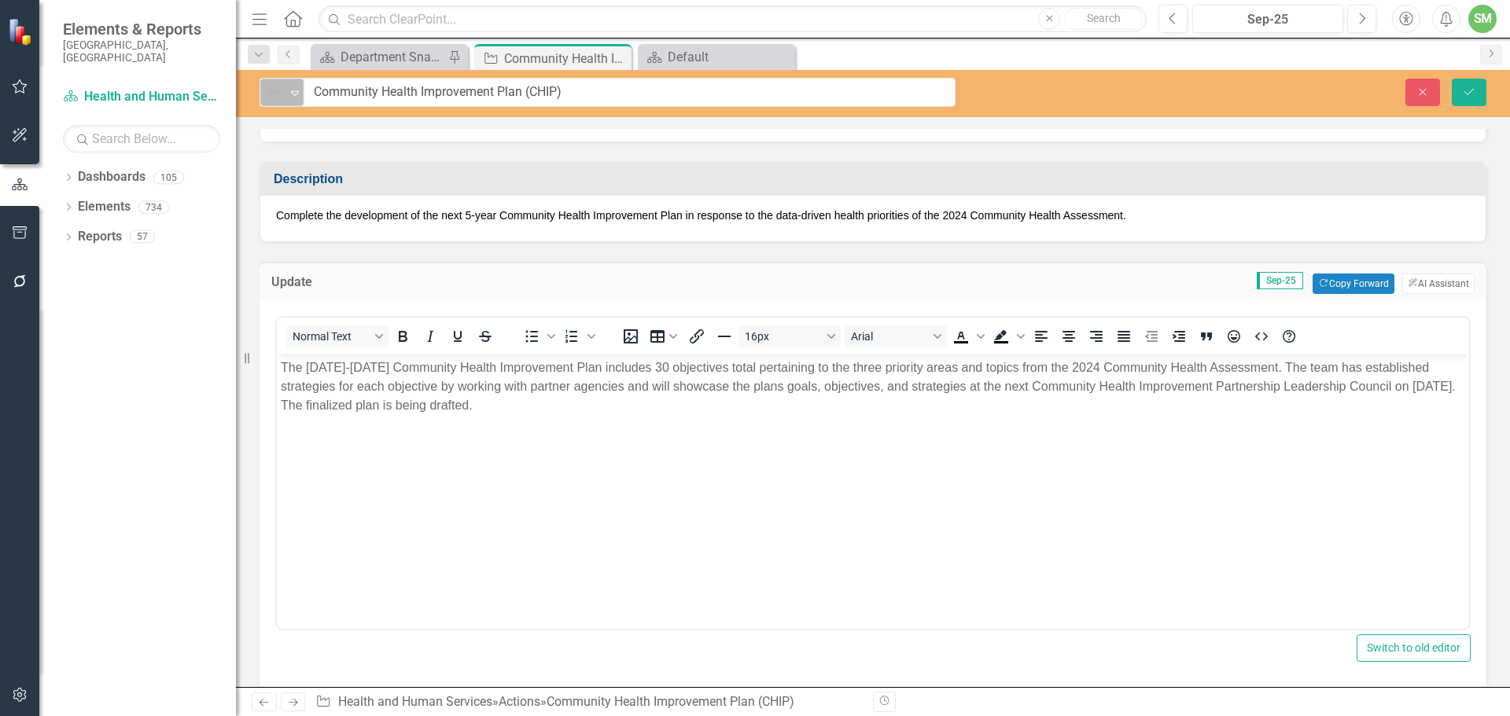
click at [295, 90] on icon "Expand" at bounding box center [295, 93] width 16 height 13
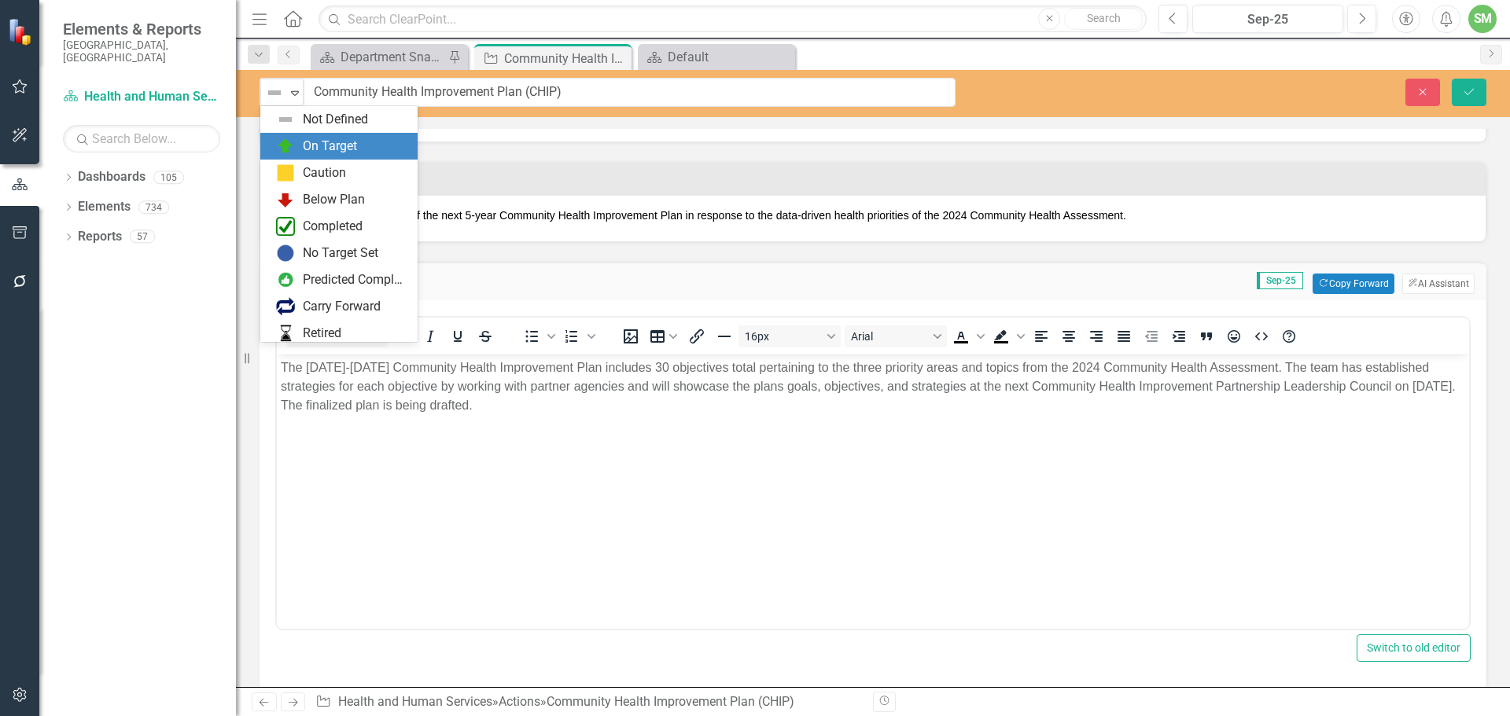
click at [304, 140] on div "On Target" at bounding box center [330, 147] width 54 height 18
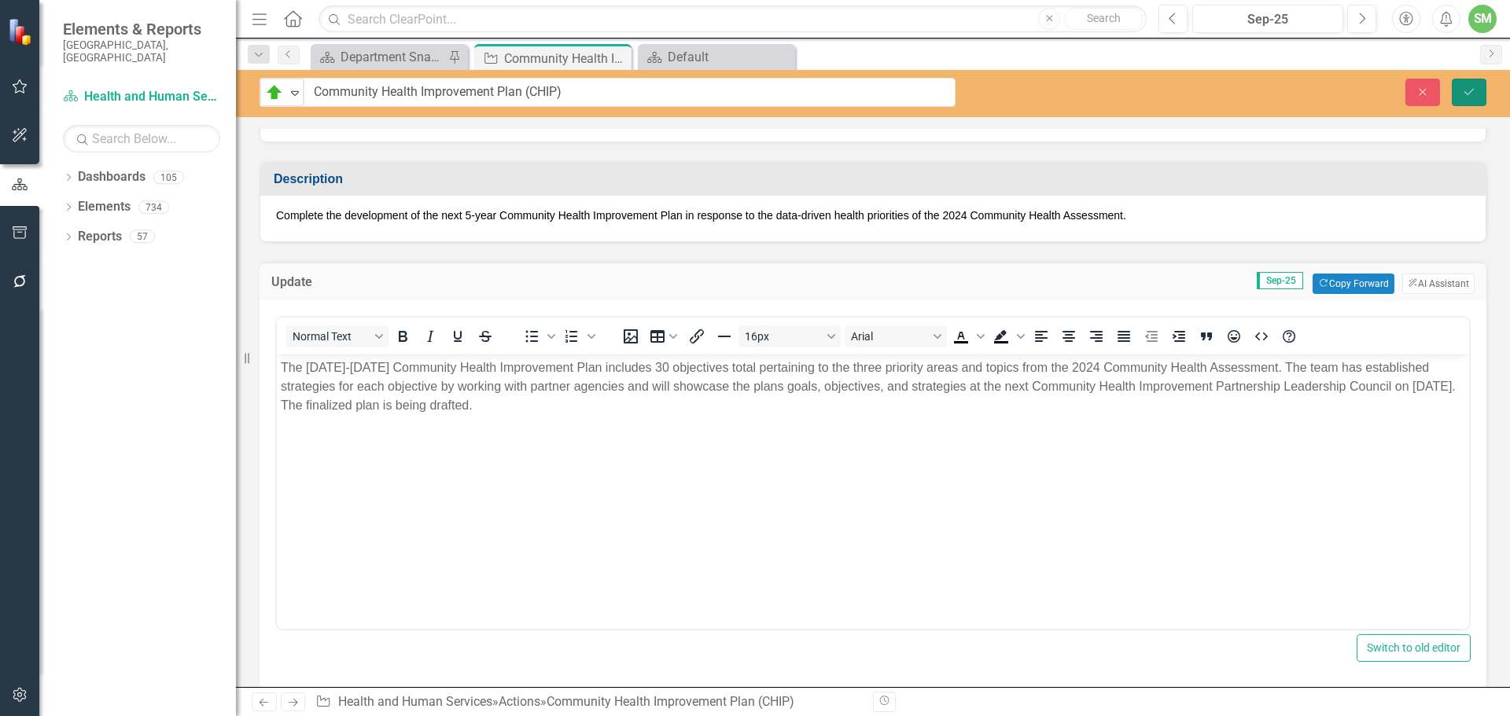
click at [1472, 87] on icon "Save" at bounding box center [1469, 92] width 14 height 11
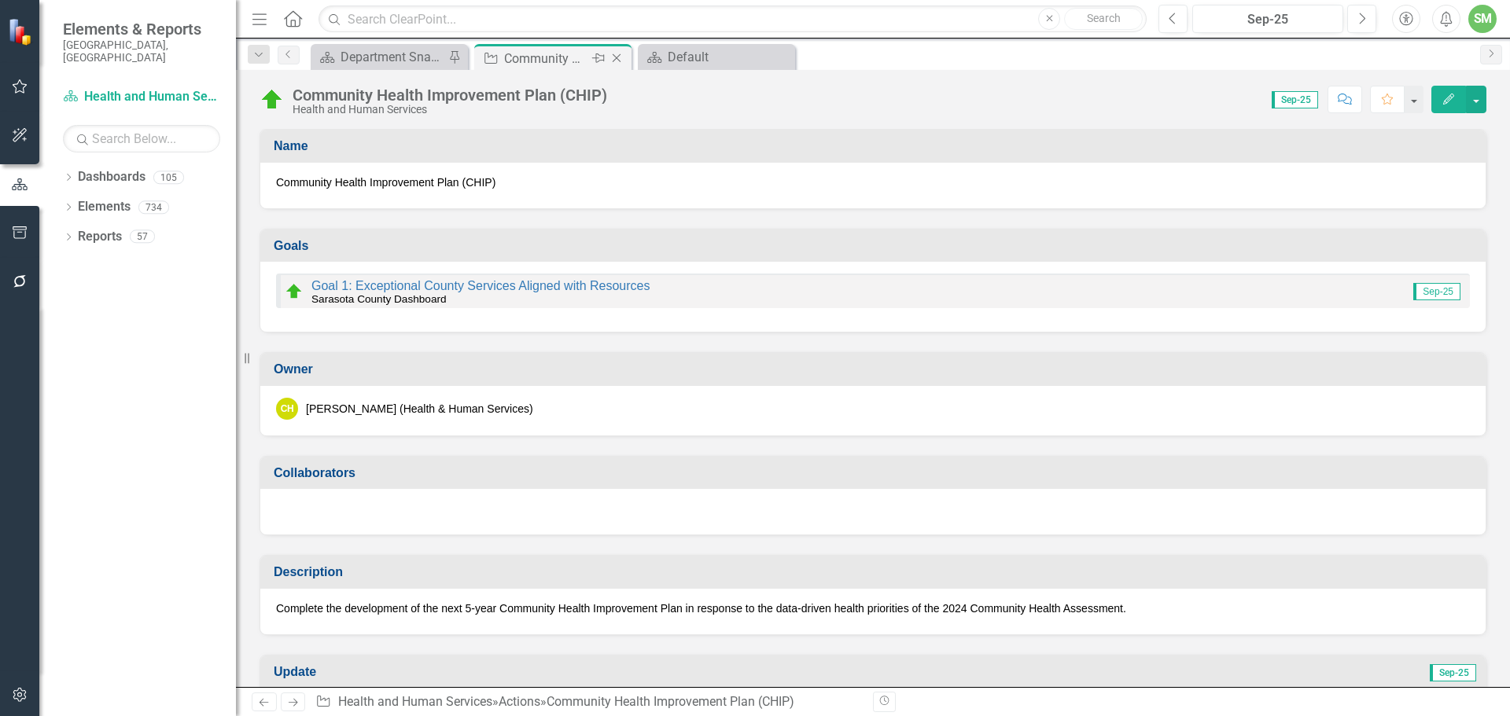
click at [615, 56] on icon "Close" at bounding box center [617, 58] width 16 height 13
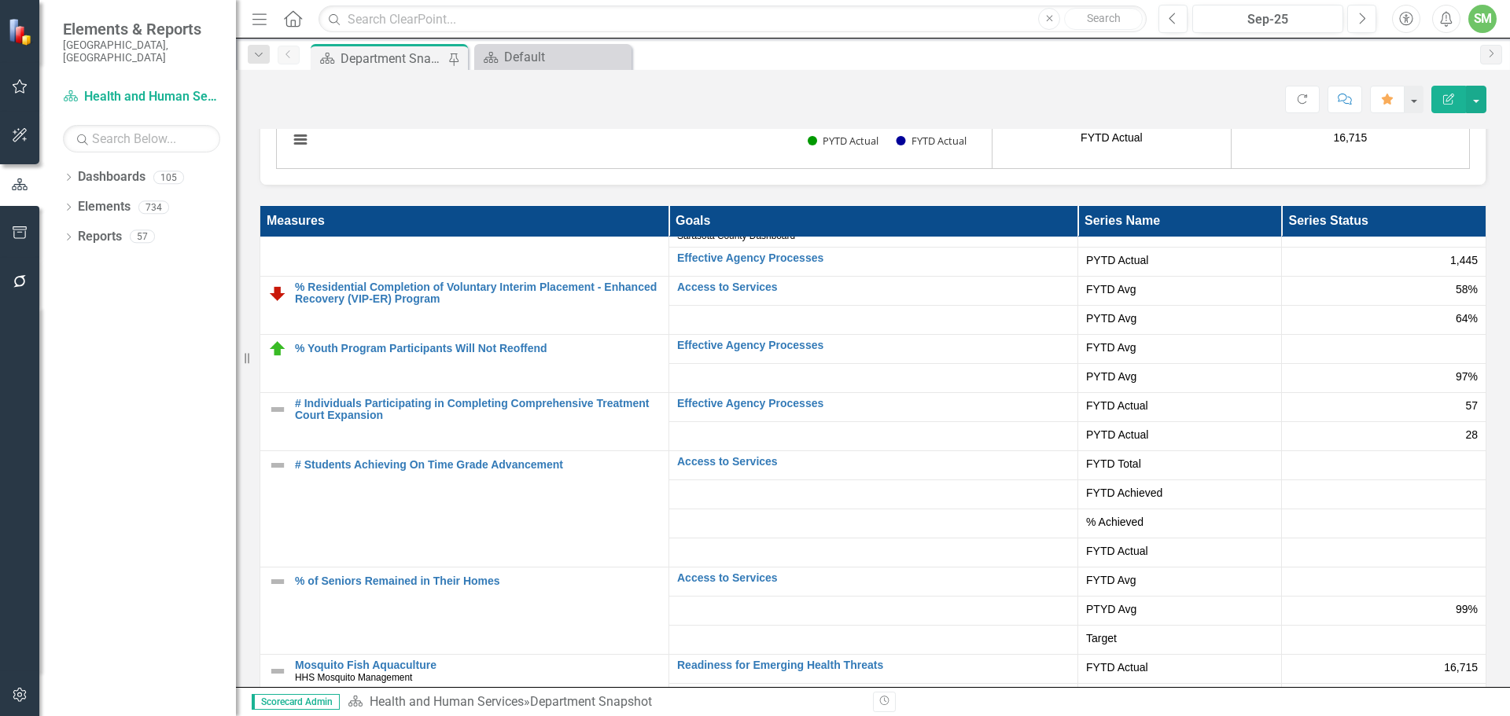
scroll to position [3377, 0]
